Goal: Obtain resource: Obtain resource

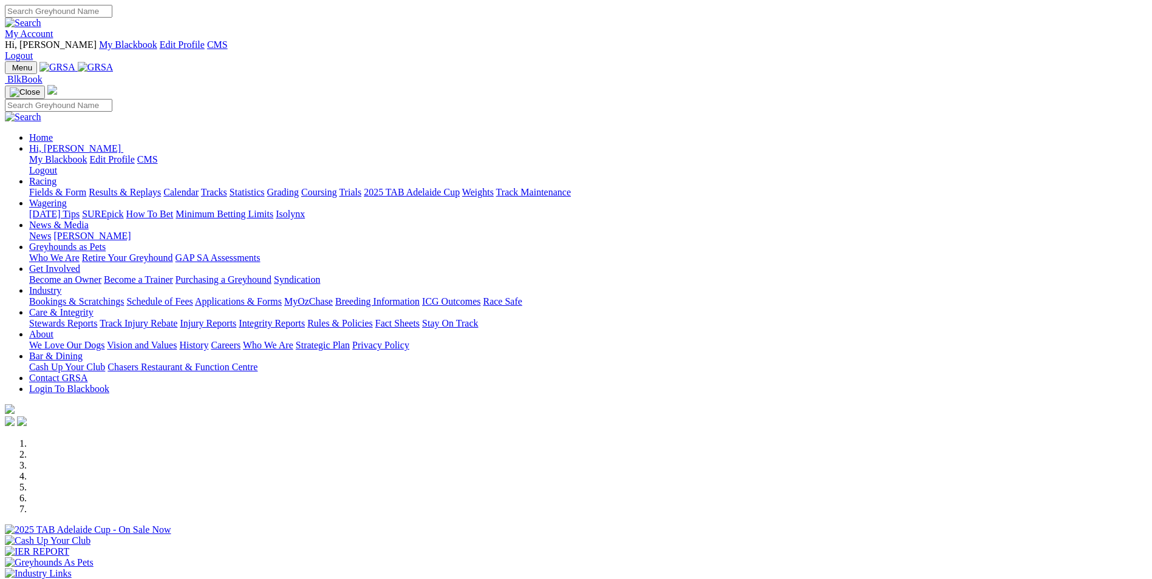
click at [93, 307] on link "Care & Integrity" at bounding box center [61, 312] width 64 height 10
click at [61, 285] on link "Industry" at bounding box center [45, 290] width 32 height 10
click at [282, 296] on link "Applications & Forms" at bounding box center [238, 301] width 87 height 10
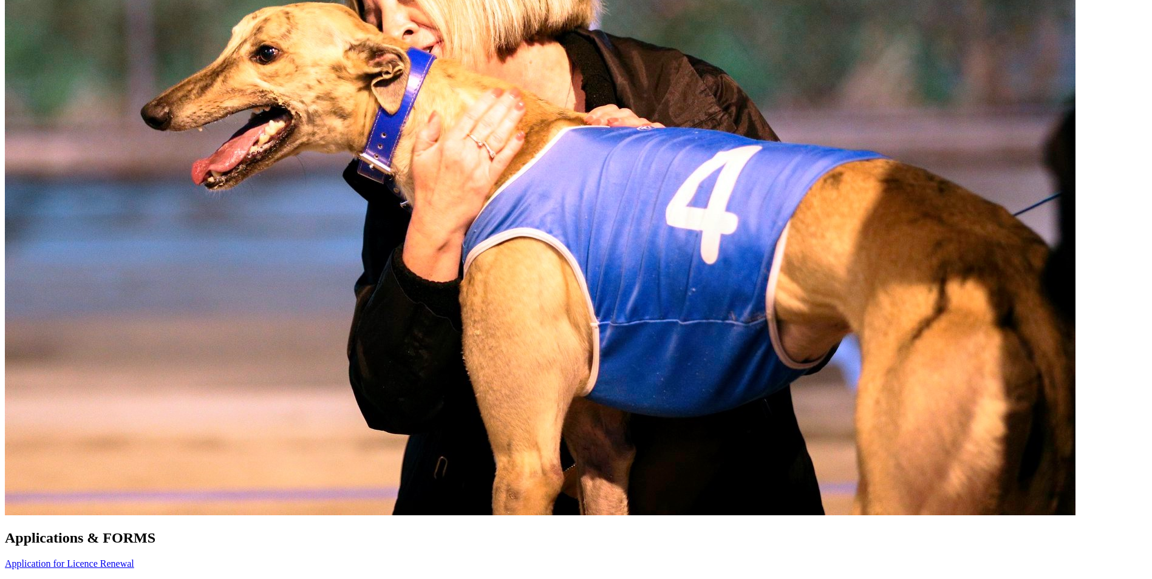
scroll to position [729, 0]
